Goal: Use online tool/utility: Utilize a website feature to perform a specific function

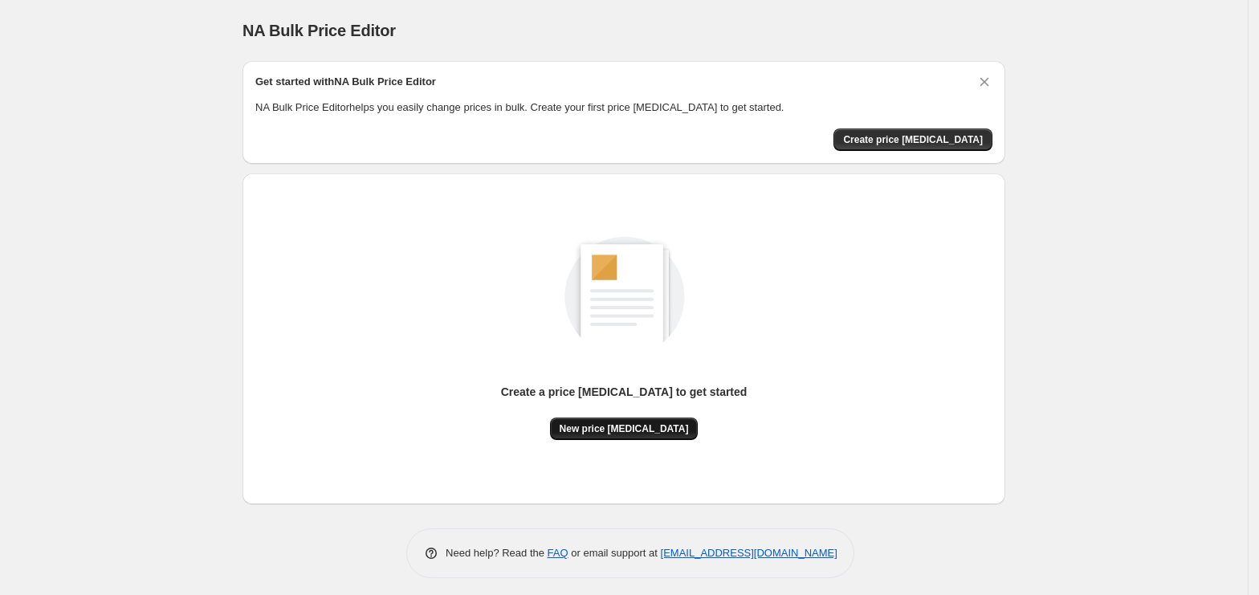
click at [649, 435] on button "New price change job" at bounding box center [624, 428] width 149 height 22
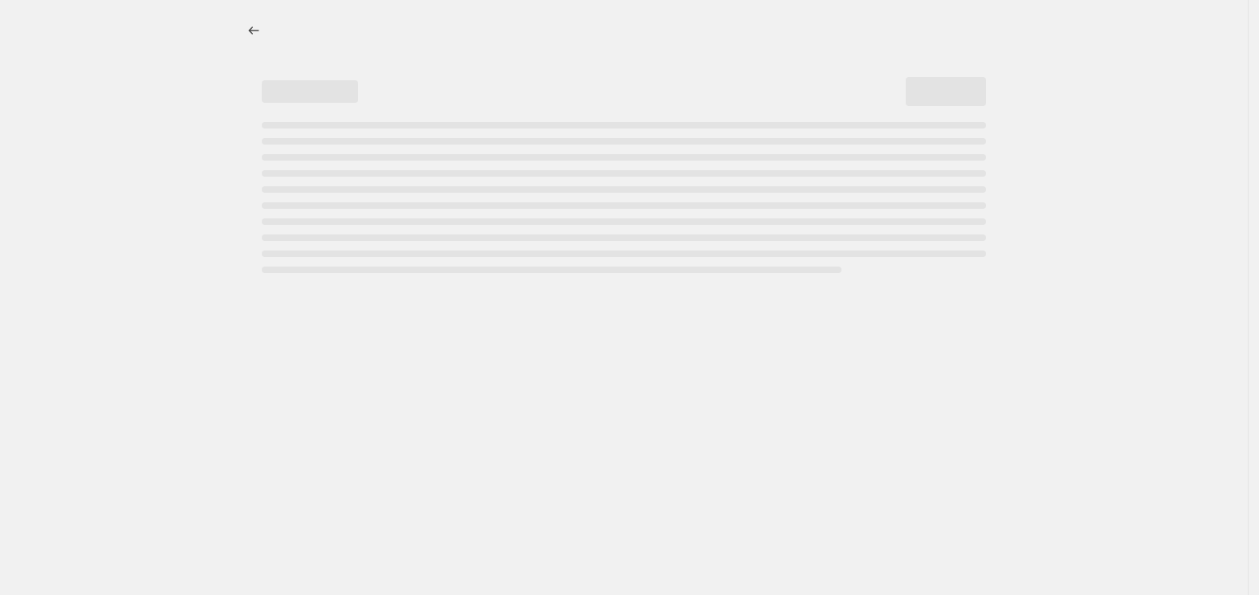
select select "percentage"
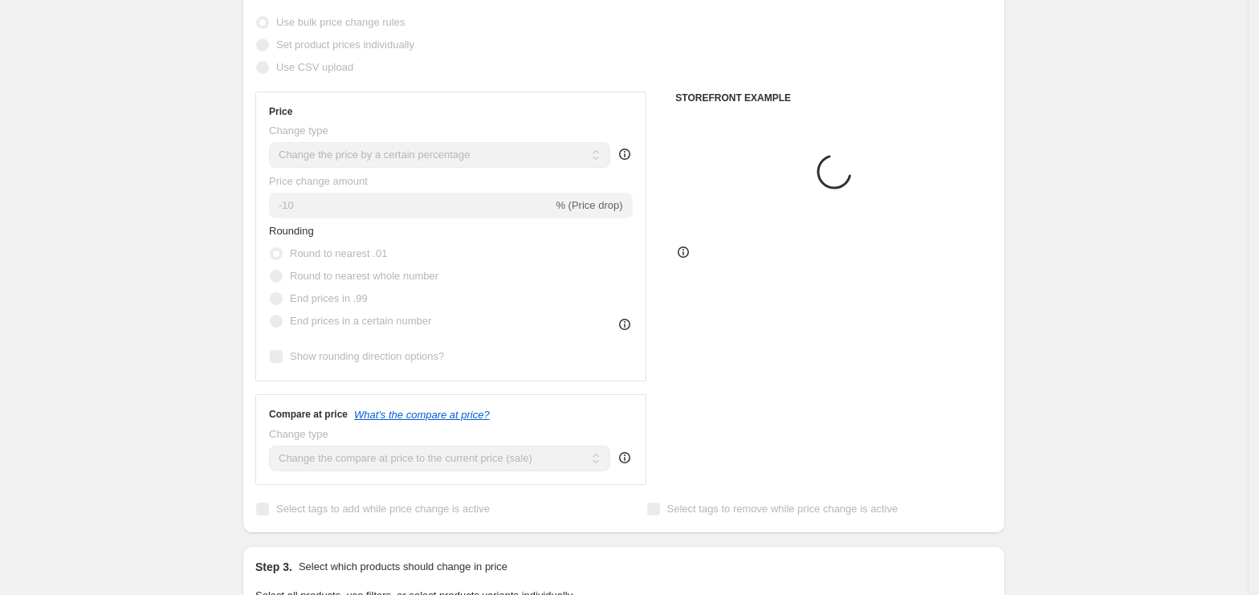
scroll to position [214, 0]
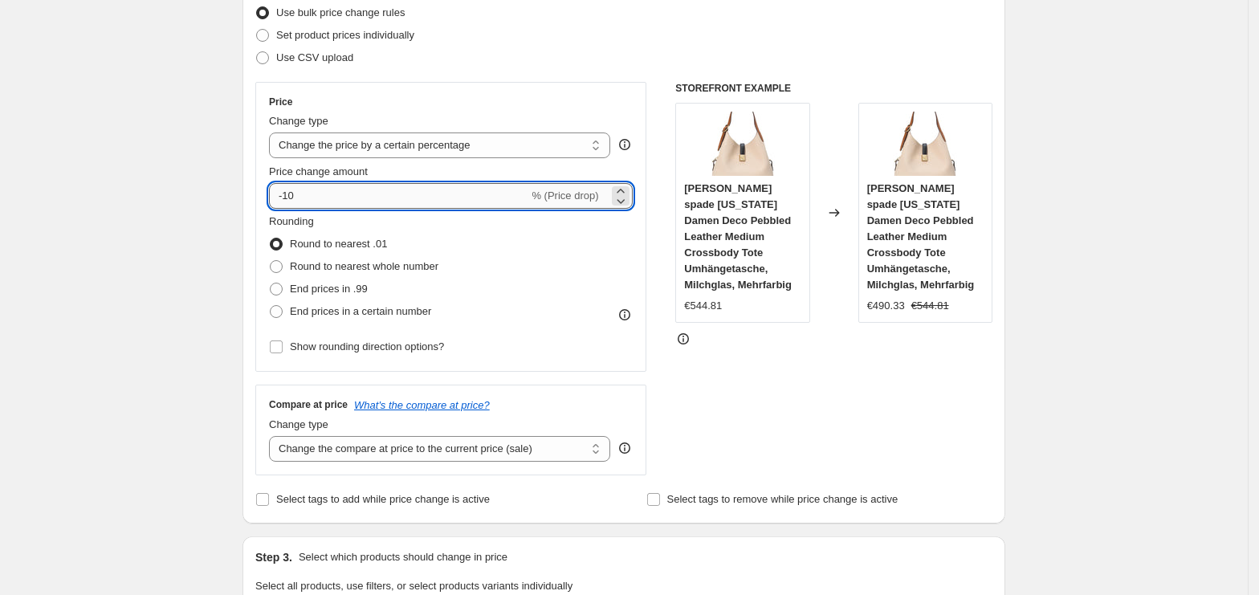
click at [392, 197] on input "-10" at bounding box center [398, 196] width 259 height 26
type input "-1"
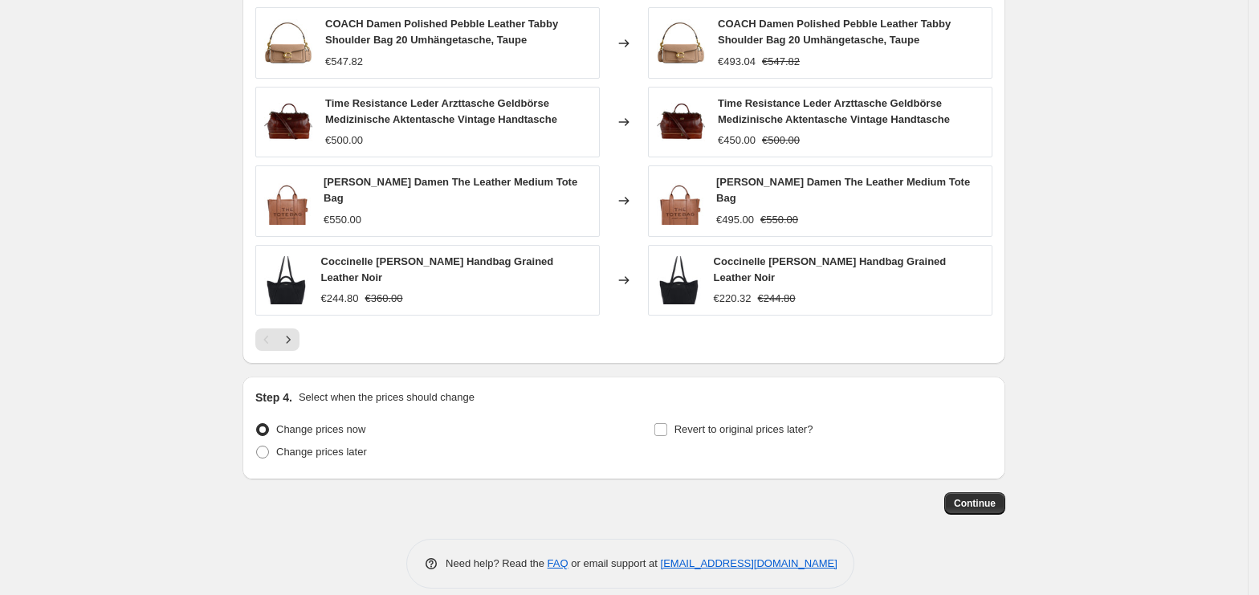
scroll to position [1047, 0]
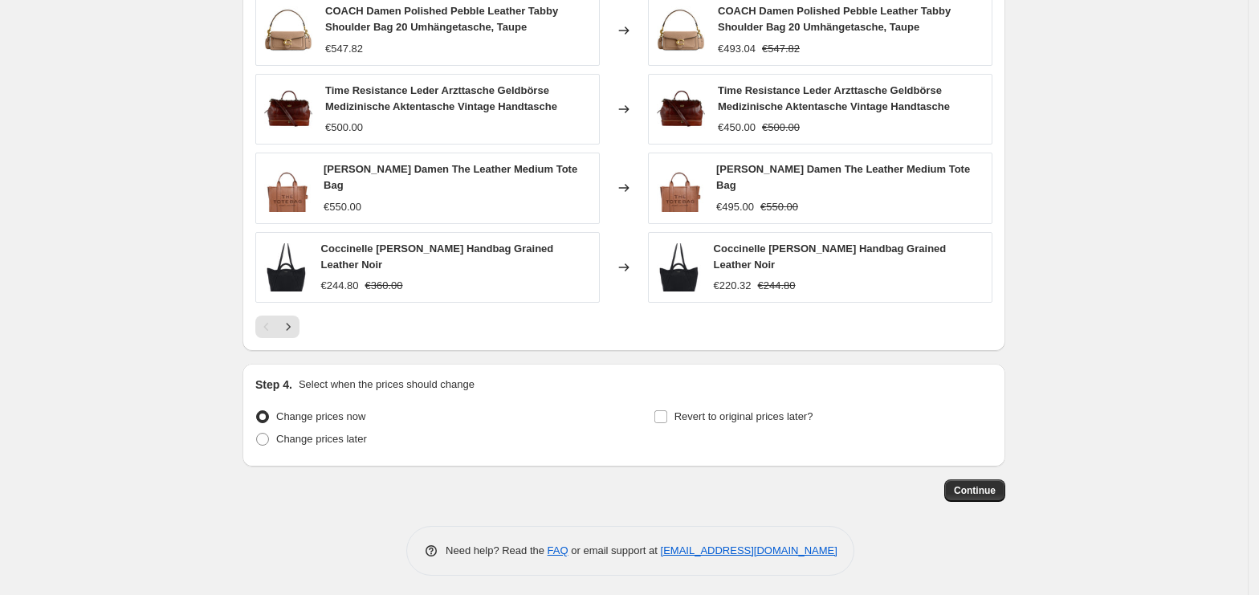
type input "-35"
drag, startPoint x: 939, startPoint y: 463, endPoint x: 952, endPoint y: 480, distance: 21.2
click at [955, 480] on button "Continue" at bounding box center [974, 490] width 61 height 22
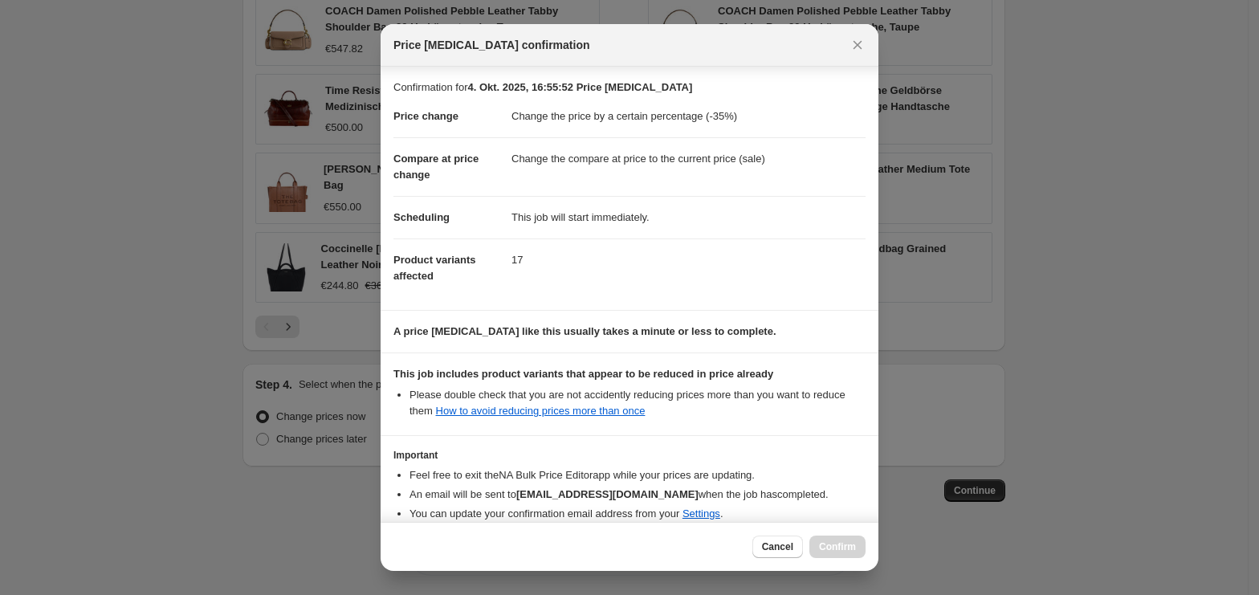
scroll to position [82, 0]
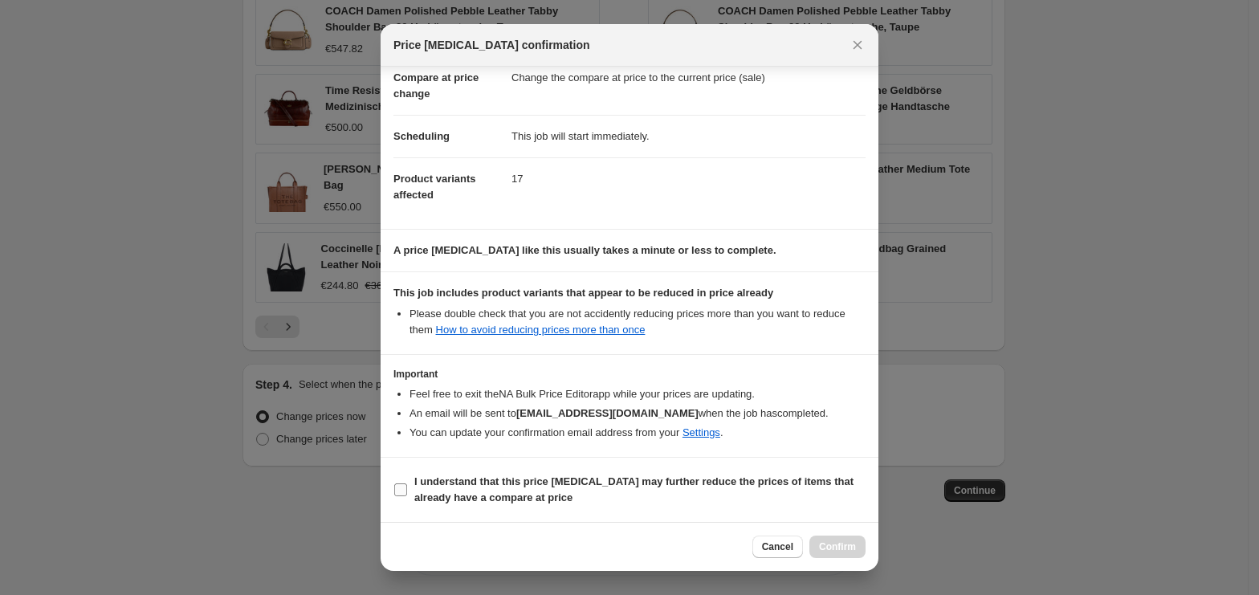
drag, startPoint x: 501, startPoint y: 489, endPoint x: 649, endPoint y: 495, distance: 148.6
click at [502, 489] on b "I understand that this price change job may further reduce the prices of items …" at bounding box center [633, 489] width 439 height 28
click at [407, 489] on input "I understand that this price change job may further reduce the prices of items …" at bounding box center [400, 489] width 13 height 13
checkbox input "true"
click at [842, 553] on button "Confirm" at bounding box center [837, 546] width 56 height 22
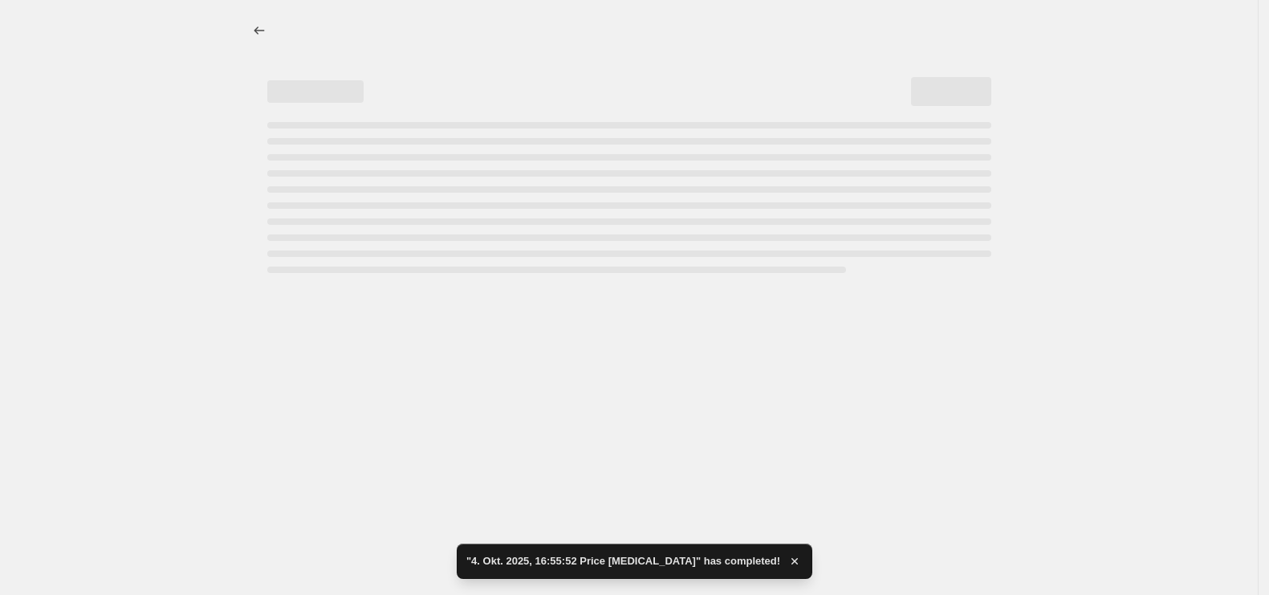
select select "percentage"
